Goal: Task Accomplishment & Management: Manage account settings

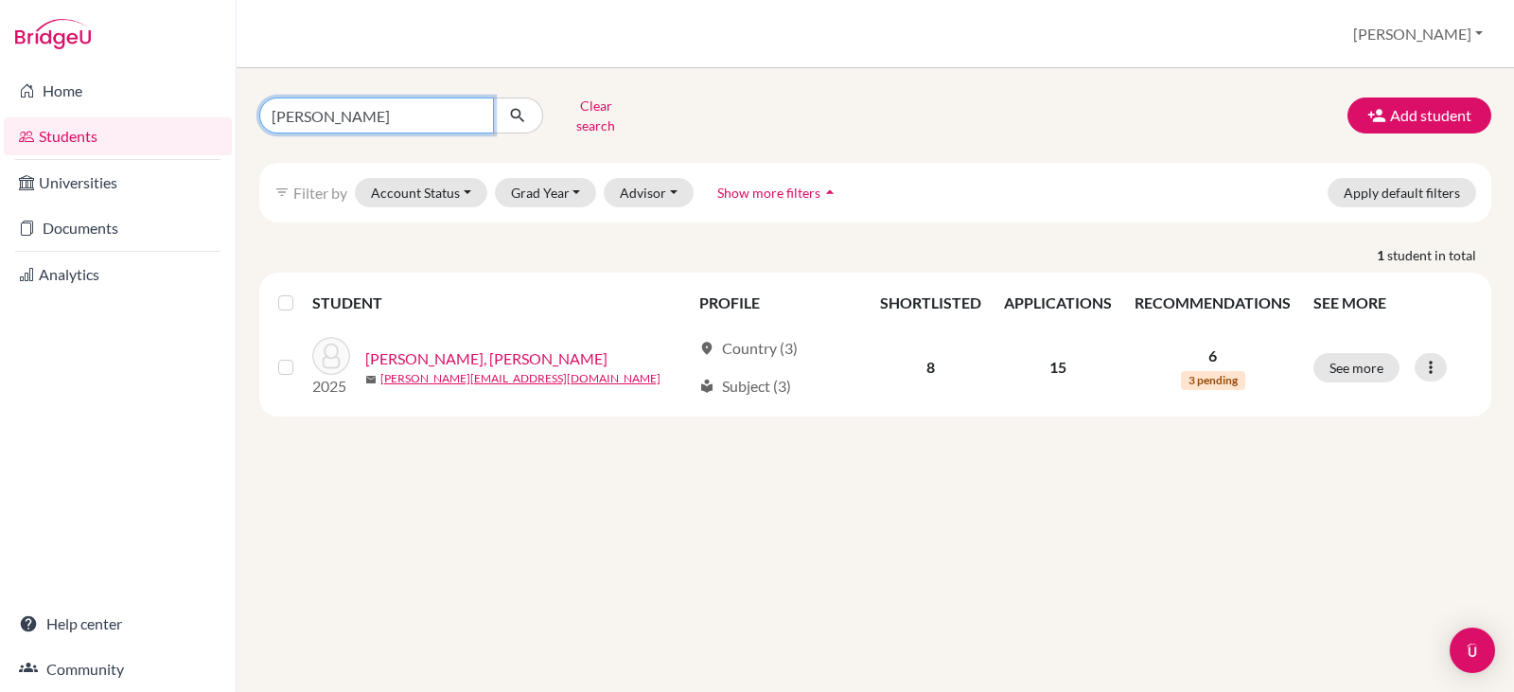
drag, startPoint x: 395, startPoint y: 114, endPoint x: 200, endPoint y: 114, distance: 194.9
click at [200, 114] on div "Home Students Universities Documents Analytics Help center Community Students o…" at bounding box center [757, 346] width 1514 height 692
type input "[PERSON_NAME]"
click at [513, 106] on icon "submit" at bounding box center [517, 115] width 19 height 19
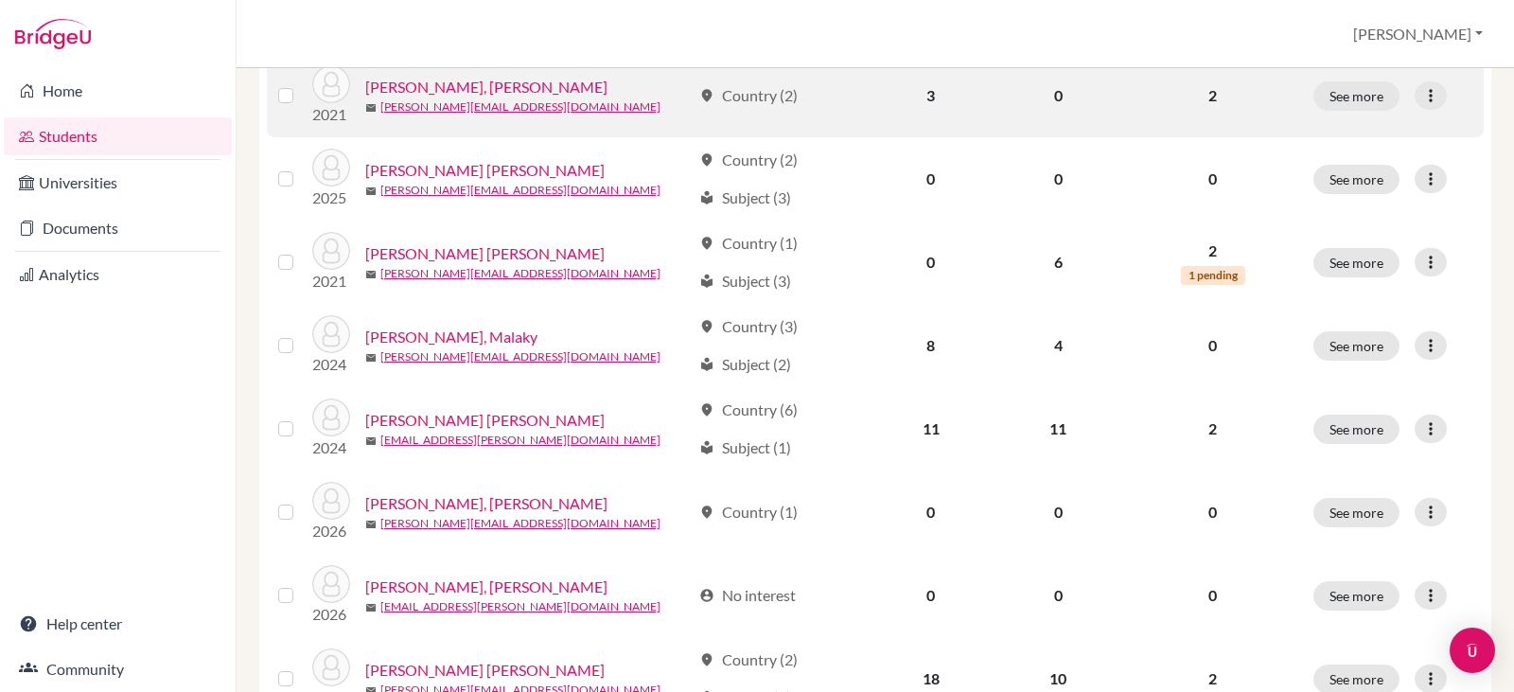
scroll to position [444, 0]
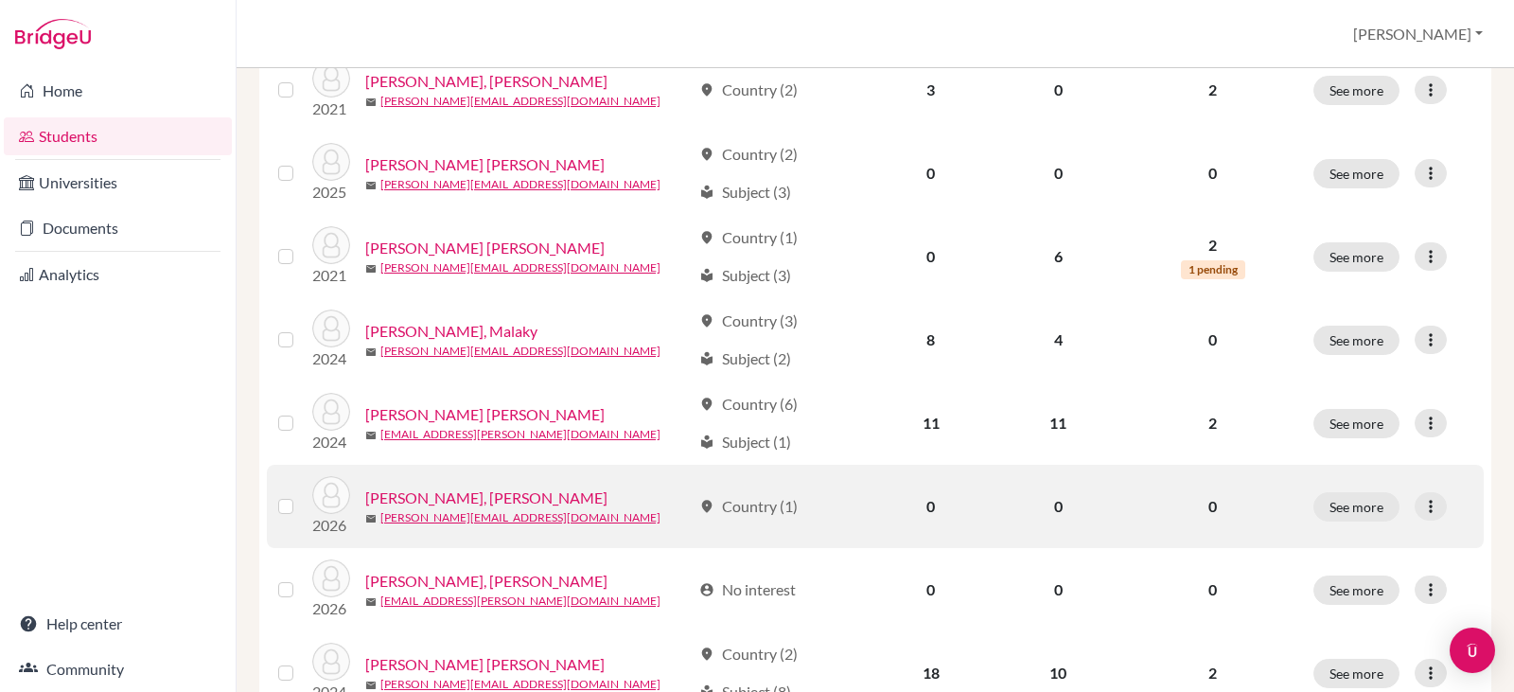
click at [436, 486] on link "[PERSON_NAME], [PERSON_NAME]" at bounding box center [486, 497] width 242 height 23
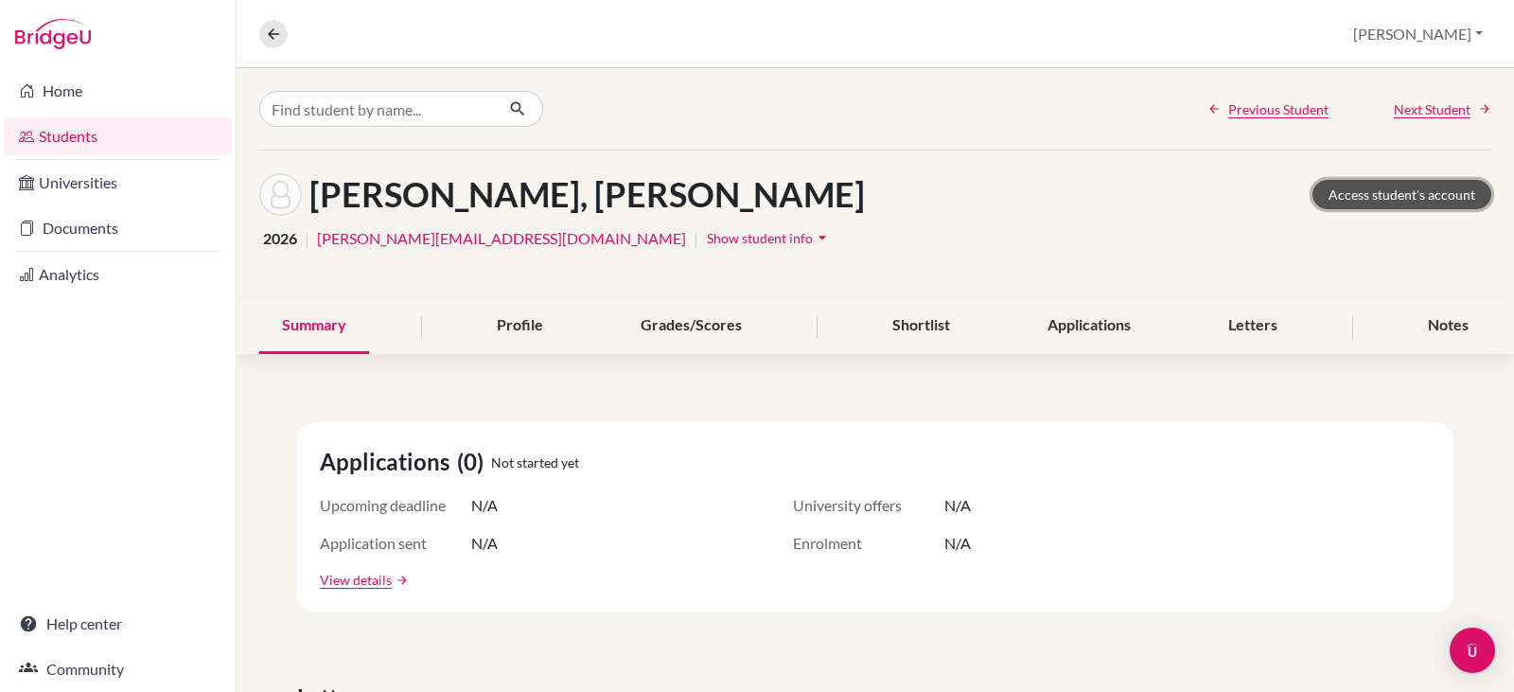
click at [1376, 195] on link "Access student's account" at bounding box center [1401, 194] width 179 height 29
